Goal: Task Accomplishment & Management: Use online tool/utility

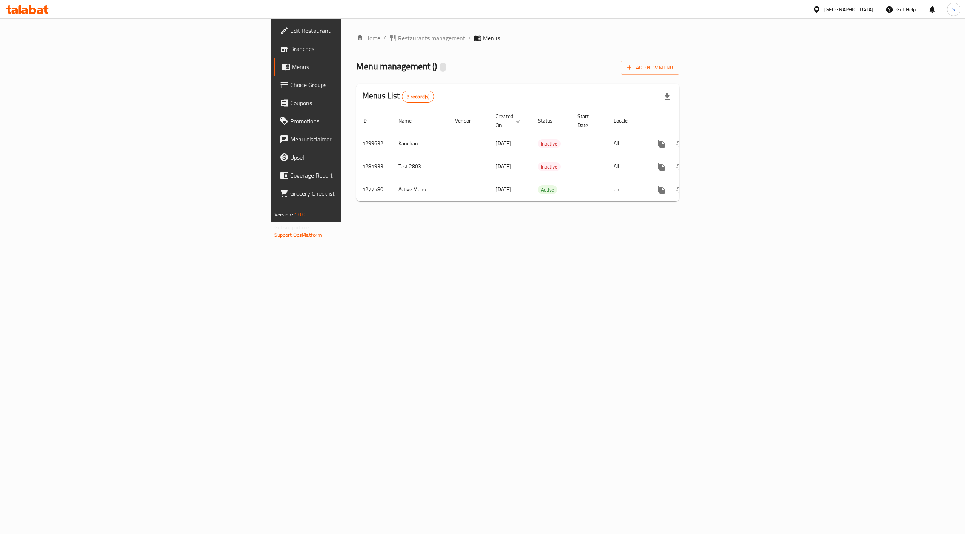
click at [507, 222] on div "Home / Restaurants management / Menus Menu management ( ) Add New Menu Menus Li…" at bounding box center [517, 120] width 353 height 204
click at [398, 40] on span "Restaurants management" at bounding box center [431, 38] width 67 height 9
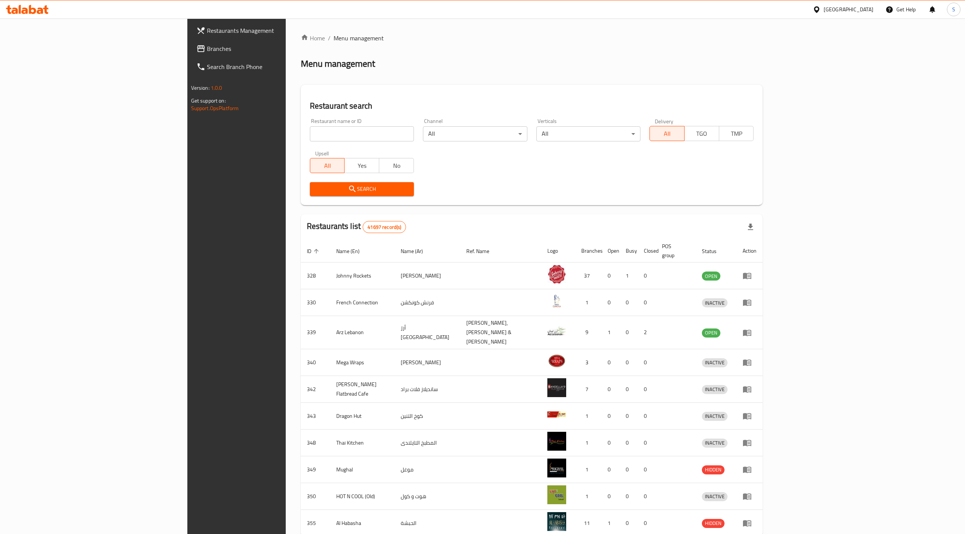
click at [310, 130] on input "search" at bounding box center [362, 133] width 104 height 15
paste input "Just Shawarma"
type input "Just Shawarma"
click button "Search" at bounding box center [362, 189] width 104 height 14
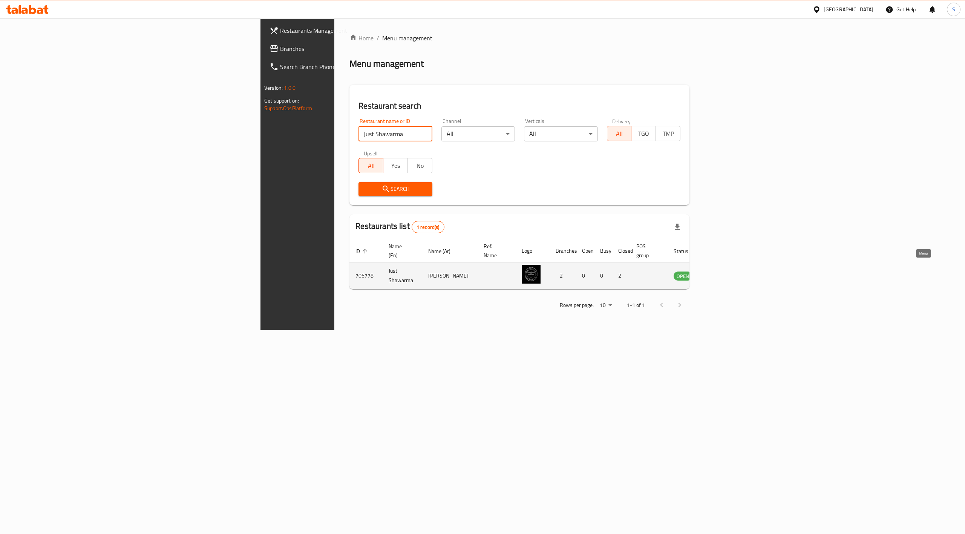
click at [722, 273] on icon "enhanced table" at bounding box center [718, 276] width 8 height 6
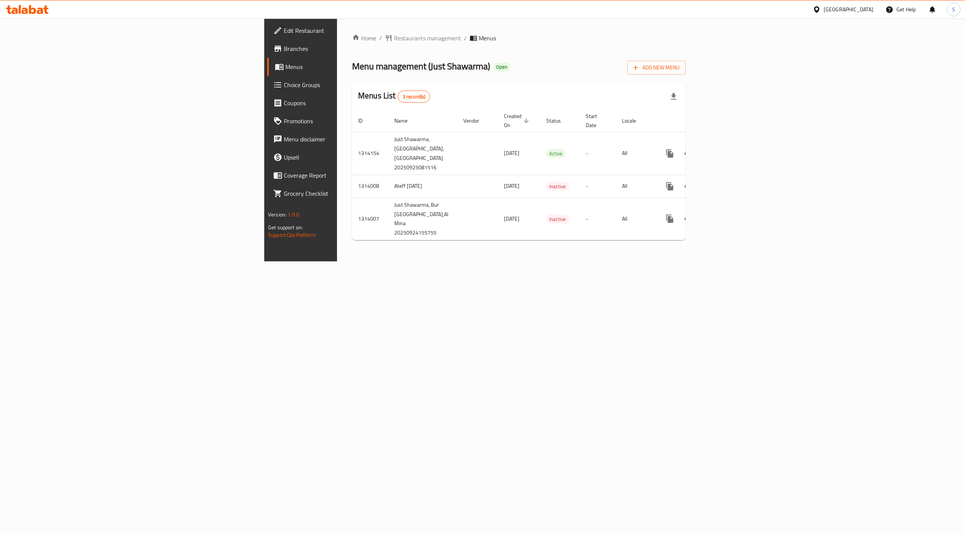
click at [484, 261] on div "Home / Restaurants management / Menus Menu management ( Just Shawarma ) Open Ad…" at bounding box center [519, 139] width 364 height 243
click at [394, 41] on span "Restaurants management" at bounding box center [427, 38] width 67 height 9
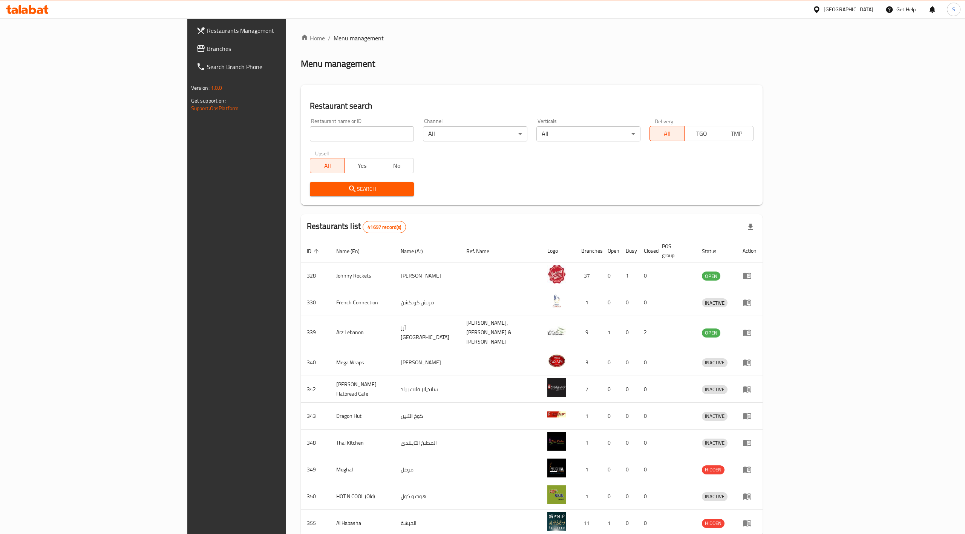
click at [310, 133] on input "search" at bounding box center [362, 133] width 104 height 15
paste input "Kulfi Dreams"
type input "Kulfi Dreams"
click button "Search" at bounding box center [362, 189] width 104 height 14
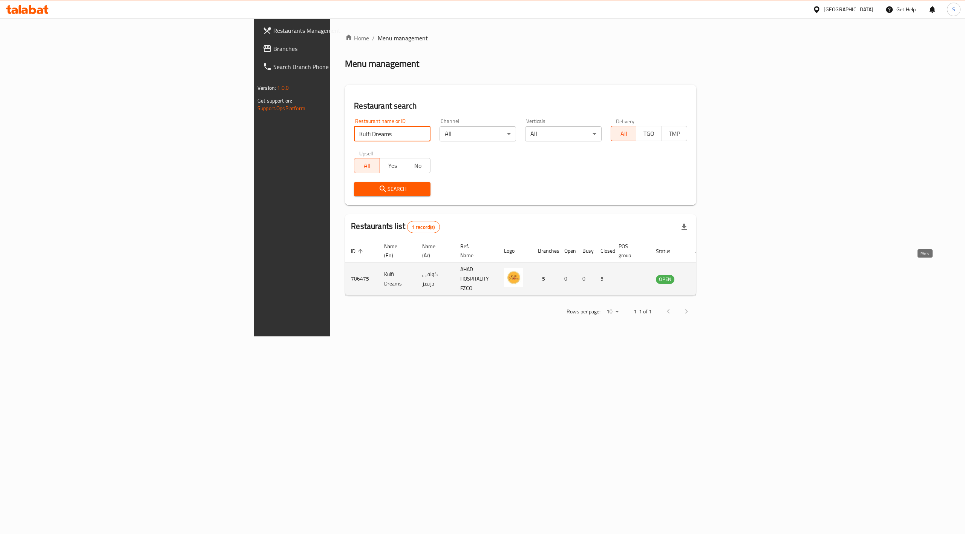
click at [705, 274] on icon "enhanced table" at bounding box center [699, 278] width 9 height 9
